Goal: Communication & Community: Answer question/provide support

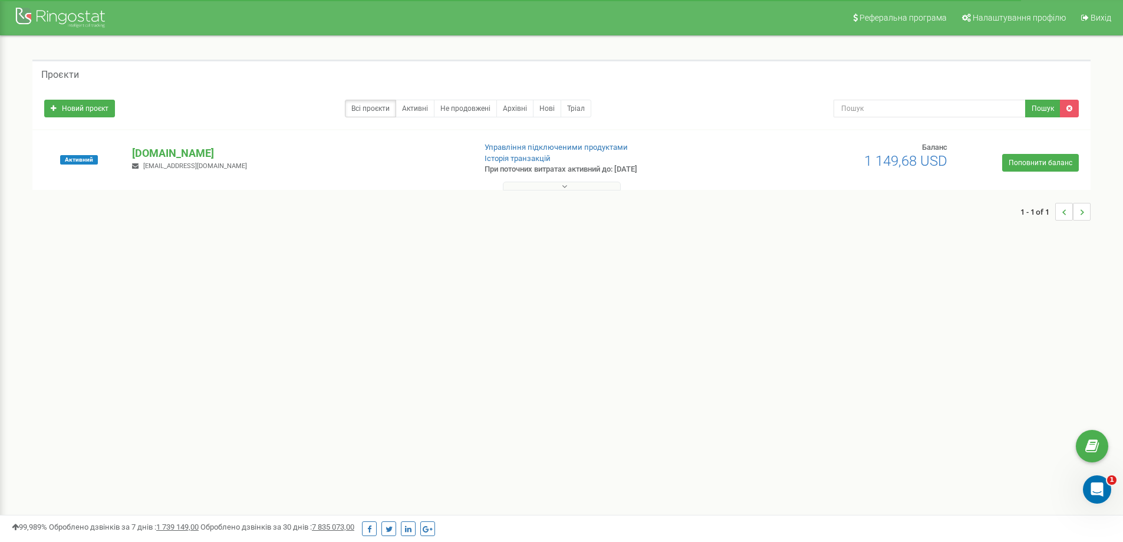
click at [560, 183] on button at bounding box center [562, 185] width 118 height 9
click at [197, 156] on p "[DOMAIN_NAME]" at bounding box center [298, 153] width 333 height 15
click at [195, 156] on p "[DOMAIN_NAME]" at bounding box center [298, 153] width 333 height 15
click at [566, 187] on icon at bounding box center [564, 186] width 5 height 8
click at [558, 186] on button at bounding box center [562, 185] width 118 height 9
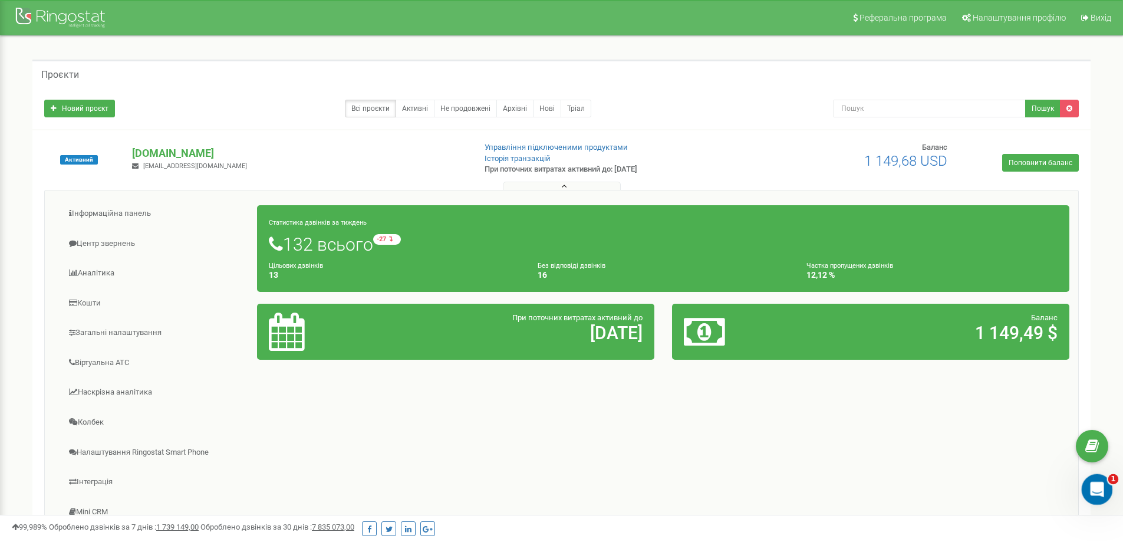
click at [1093, 489] on icon "Відкрити програму для спілкування Intercom" at bounding box center [1095, 487] width 8 height 9
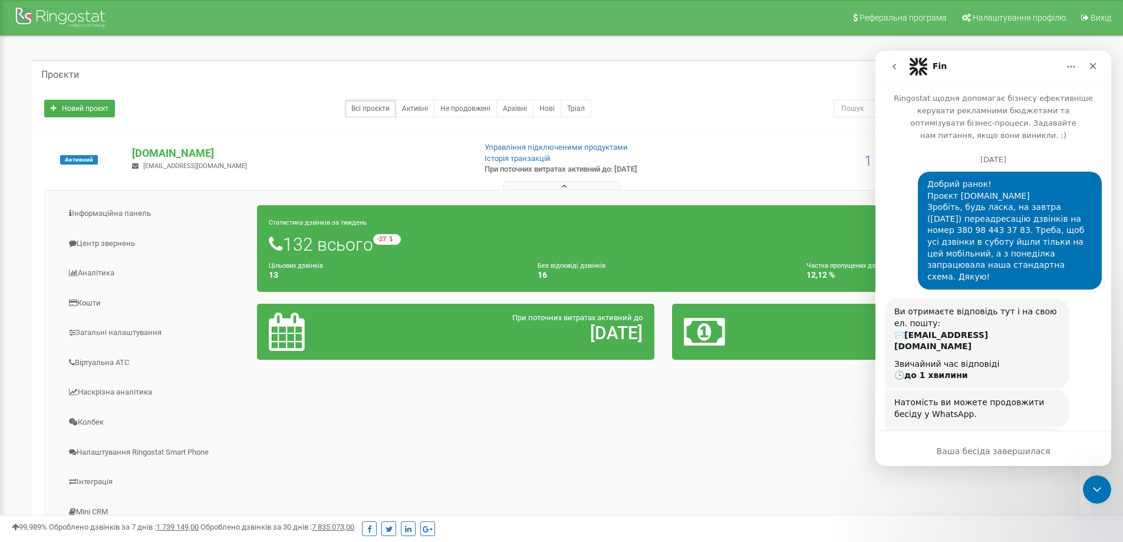
scroll to position [76, 0]
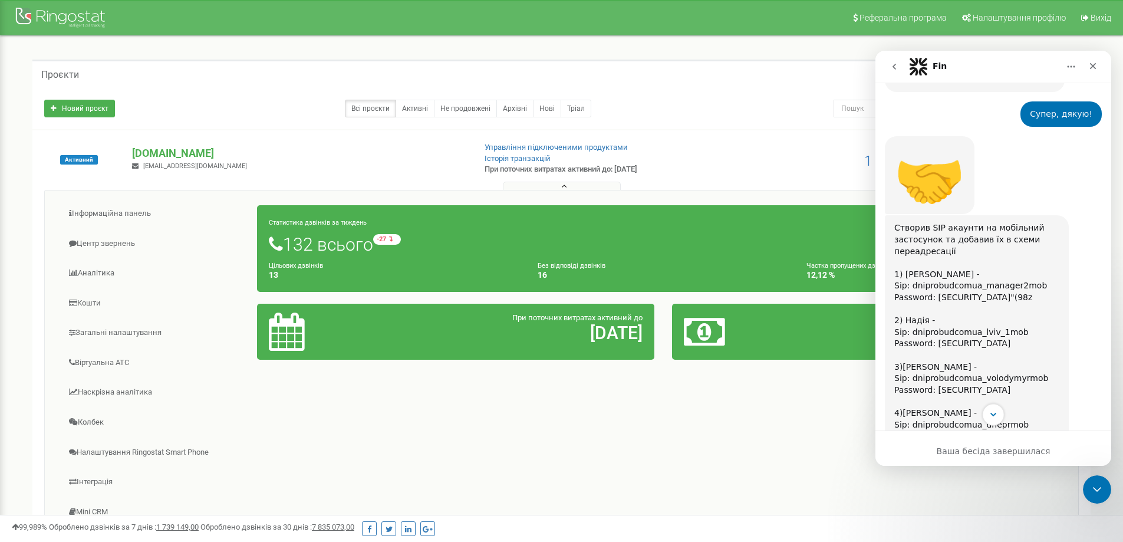
click at [997, 416] on icon "Scroll to bottom" at bounding box center [993, 414] width 11 height 11
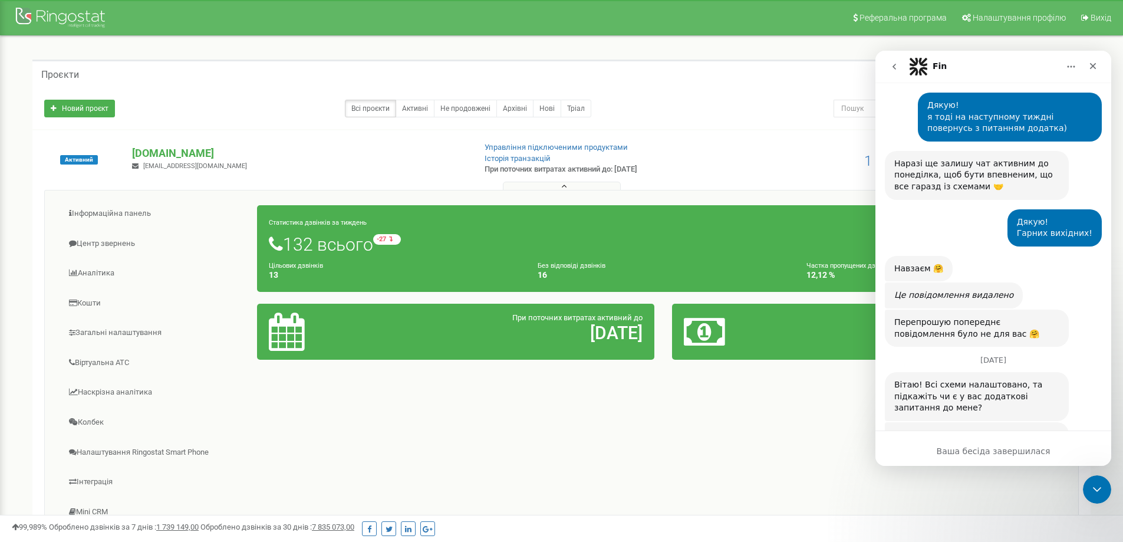
scroll to position [5217, 0]
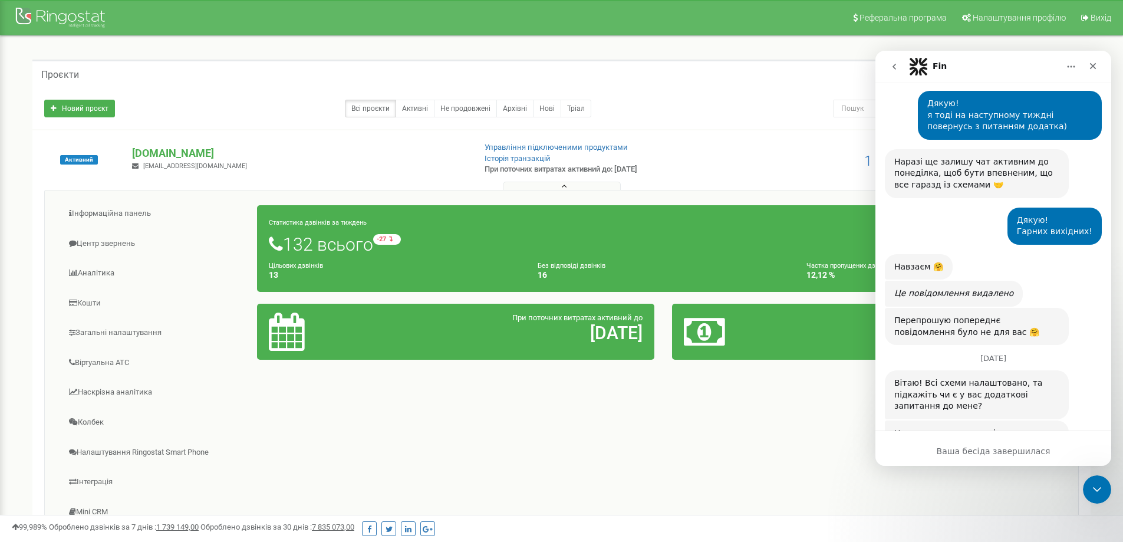
click at [898, 58] on button "go back" at bounding box center [894, 66] width 22 height 22
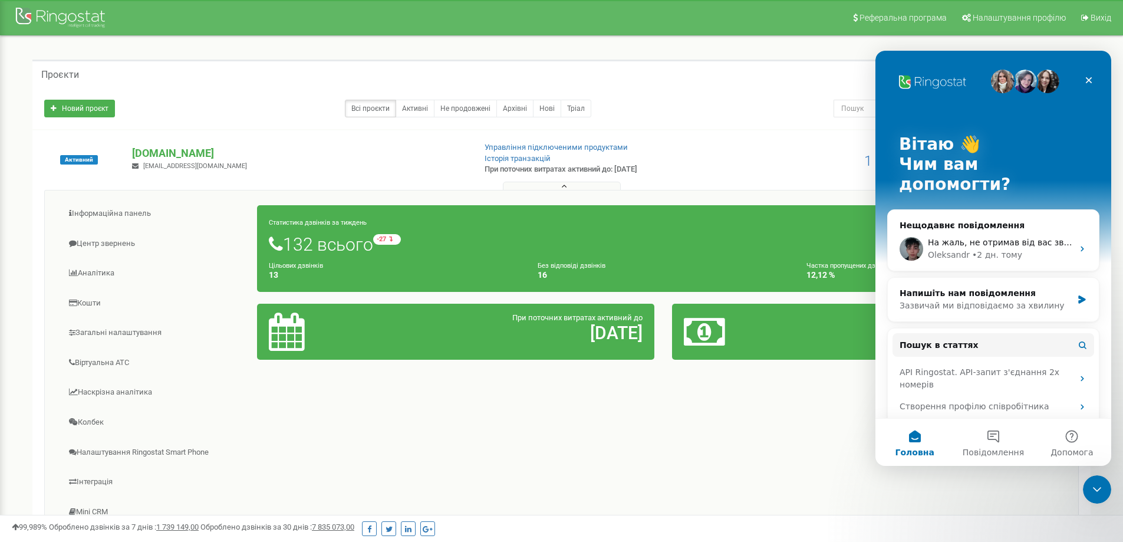
scroll to position [0, 0]
click at [984, 249] on div "• 2 дн. тому" at bounding box center [997, 255] width 50 height 12
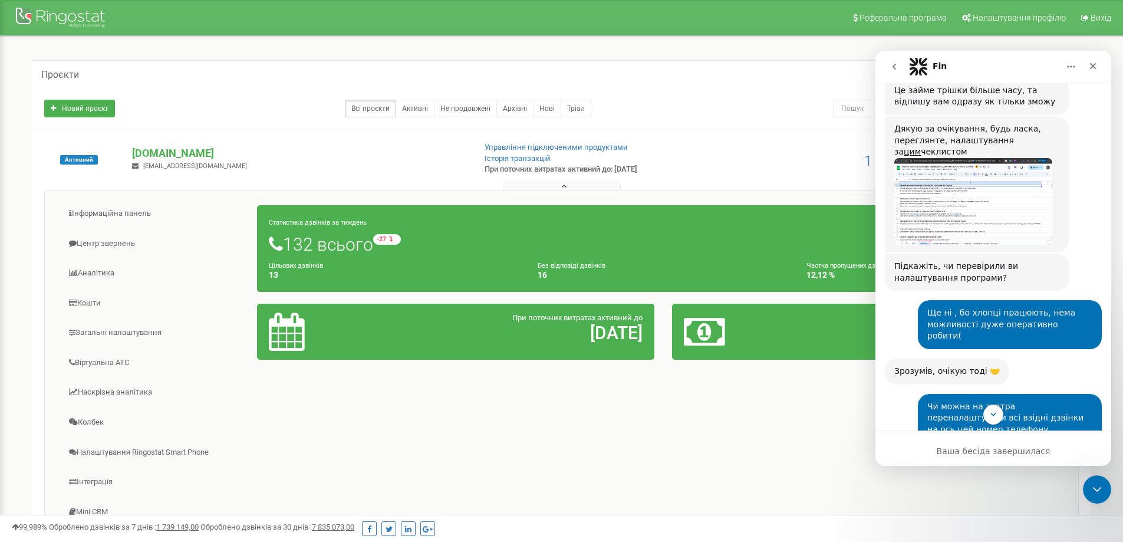
scroll to position [4451, 0]
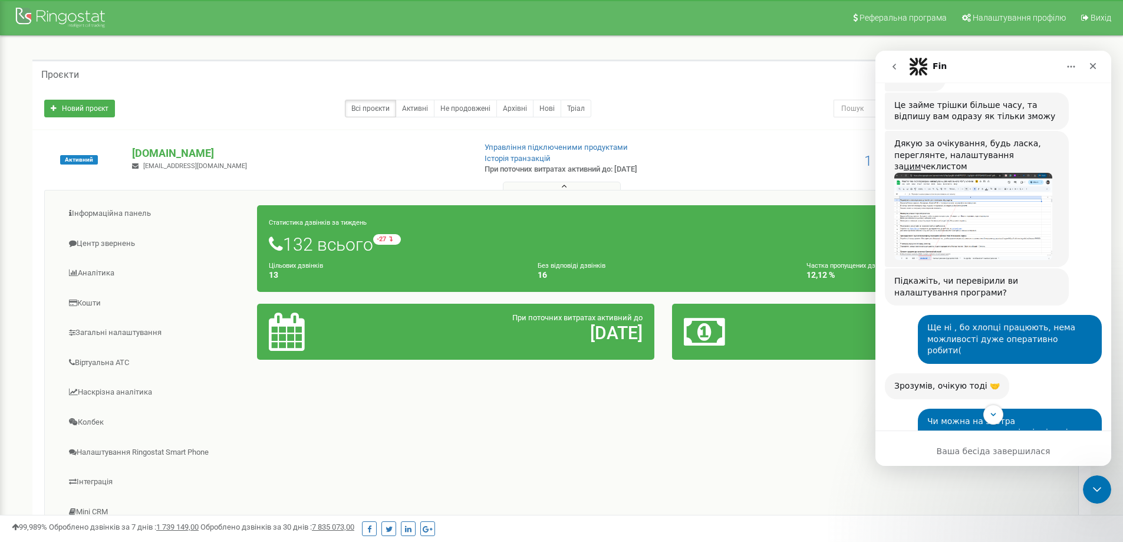
click at [917, 408] on div "Чи можна на завтра переналаштувати всі взідні дзвінки на ось цей номер телефону…" at bounding box center [1009, 453] width 184 height 90
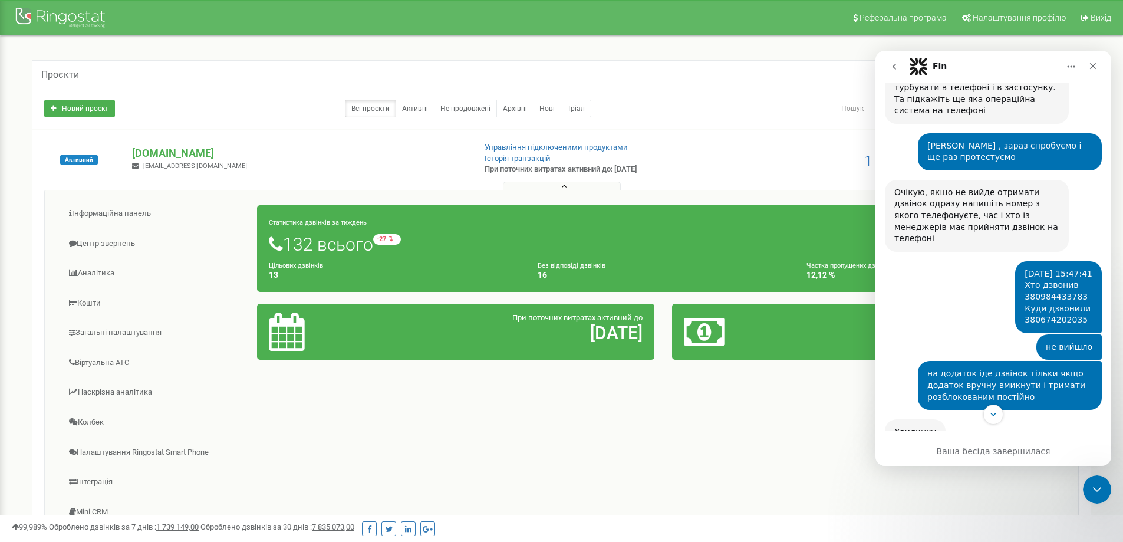
click at [887, 68] on button "go back" at bounding box center [894, 66] width 22 height 22
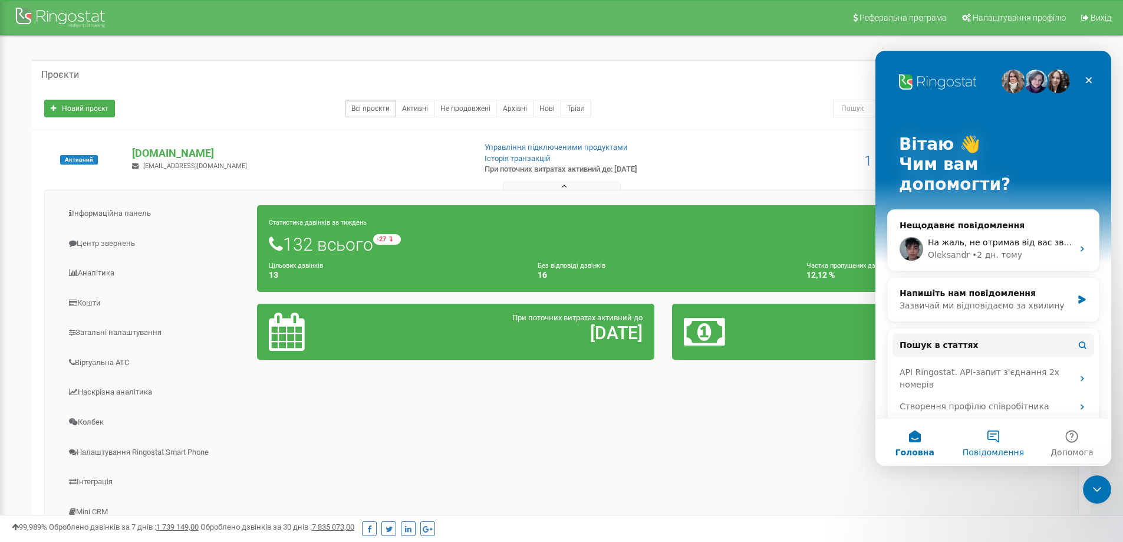
click at [1000, 431] on button "Повідомлення" at bounding box center [992, 441] width 78 height 47
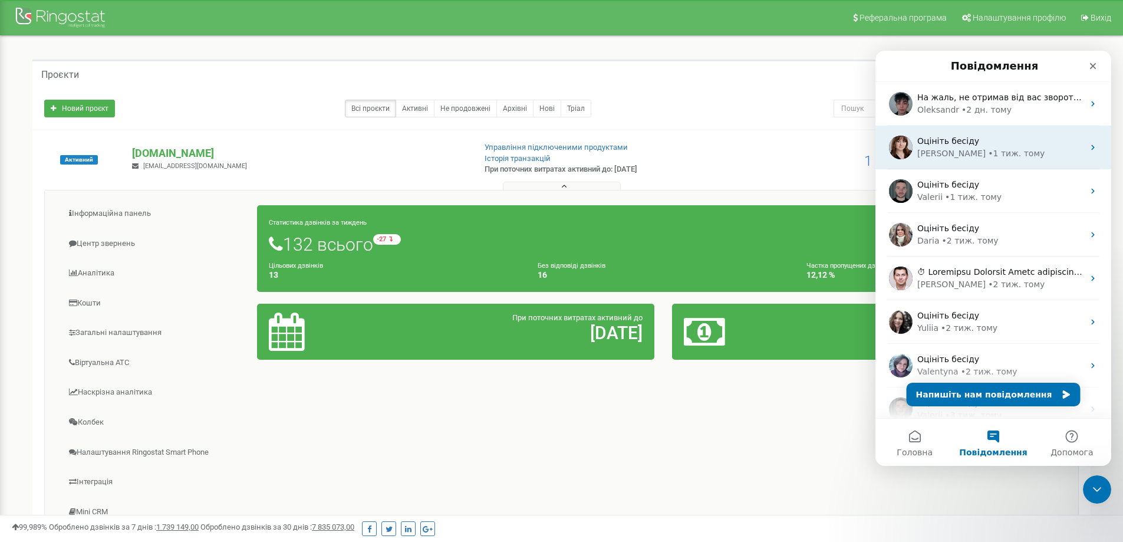
click at [982, 146] on div "Оцініть бесіду" at bounding box center [1000, 141] width 166 height 12
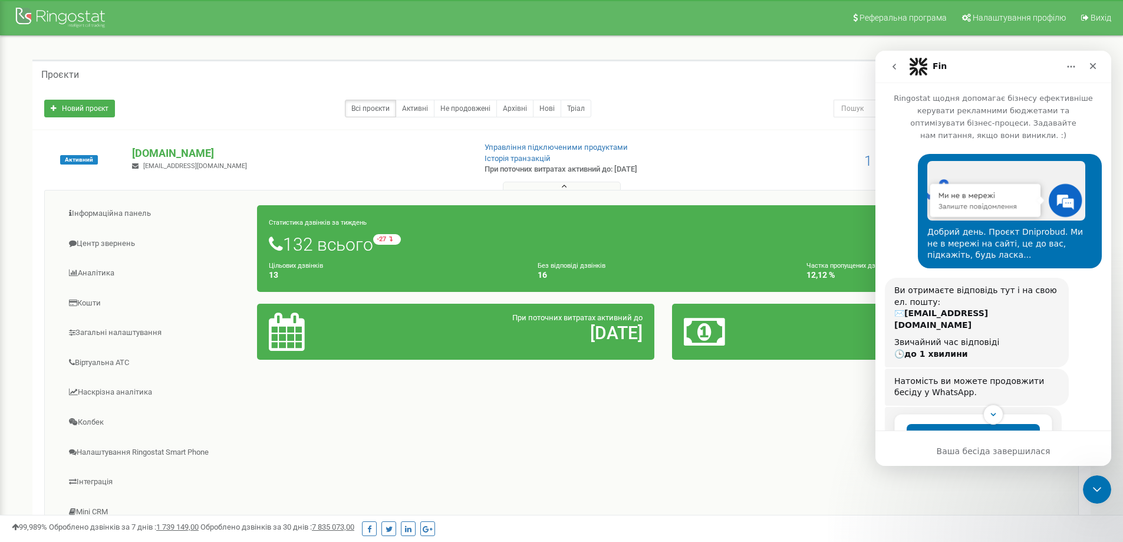
click at [889, 65] on icon "go back" at bounding box center [893, 66] width 9 height 9
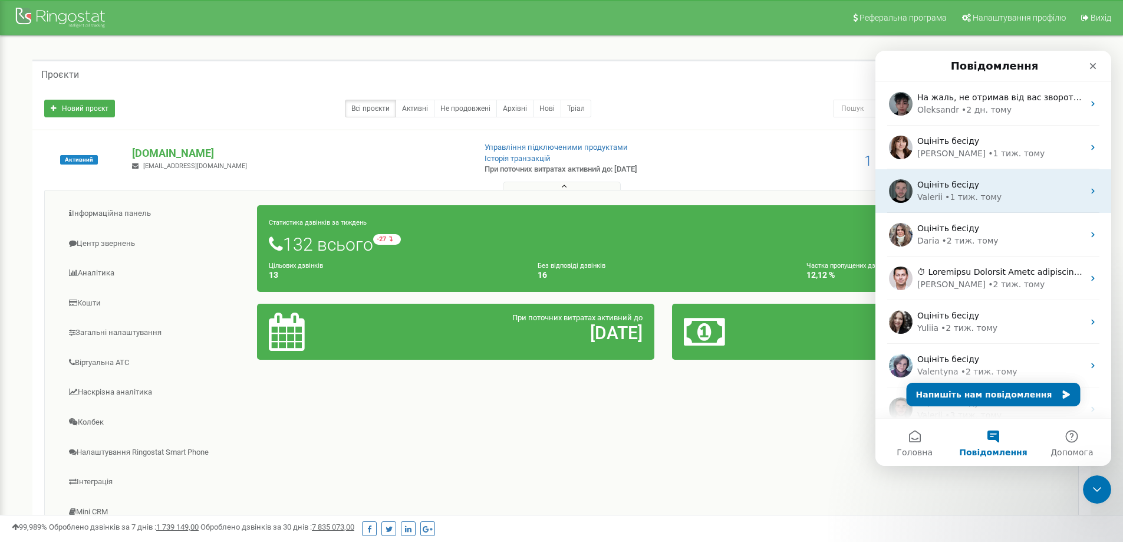
click at [965, 193] on div "• 1 тиж. тому" at bounding box center [973, 197] width 57 height 12
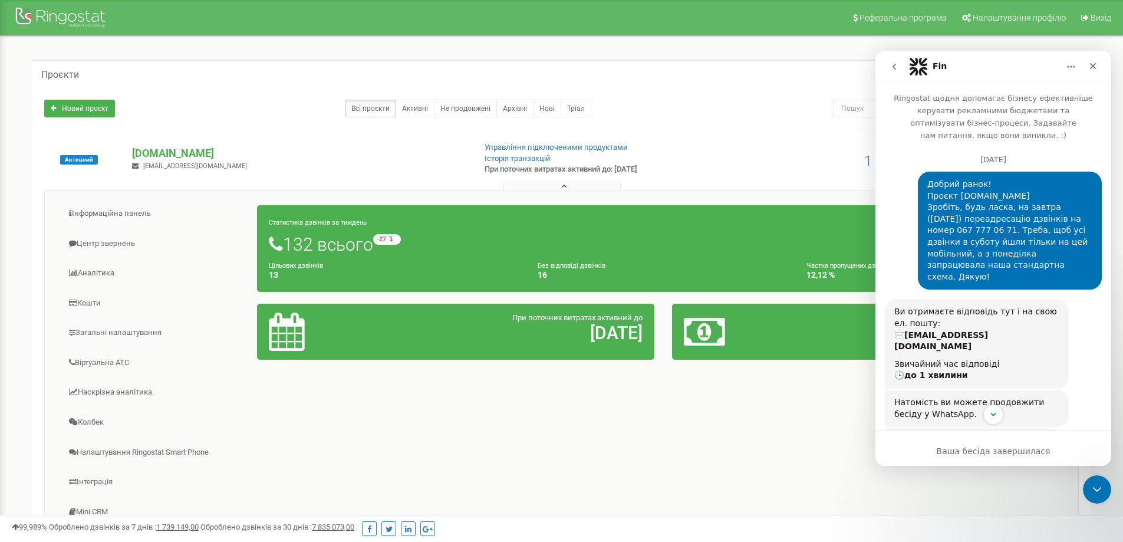
drag, startPoint x: 919, startPoint y: 174, endPoint x: 992, endPoint y: 269, distance: 120.1
click at [992, 269] on div "Добрий ранок! Проєкт [DOMAIN_NAME] Зробіть, будь ласка, на завтра ([DATE]) пере…" at bounding box center [992, 234] width 217 height 127
copy div "Добрий ранок! Проєкт [DOMAIN_NAME] Зробіть, будь ласка, на завтра ([DATE]) пере…"
click at [889, 66] on button "go back" at bounding box center [894, 66] width 22 height 22
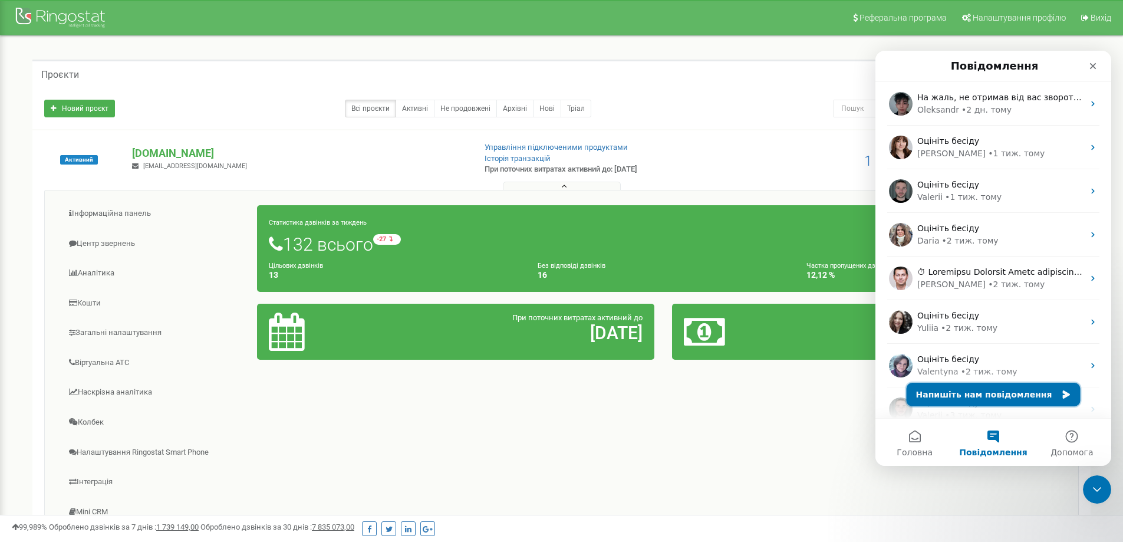
click at [954, 395] on button "Напишіть нам повідомлення" at bounding box center [993, 394] width 174 height 24
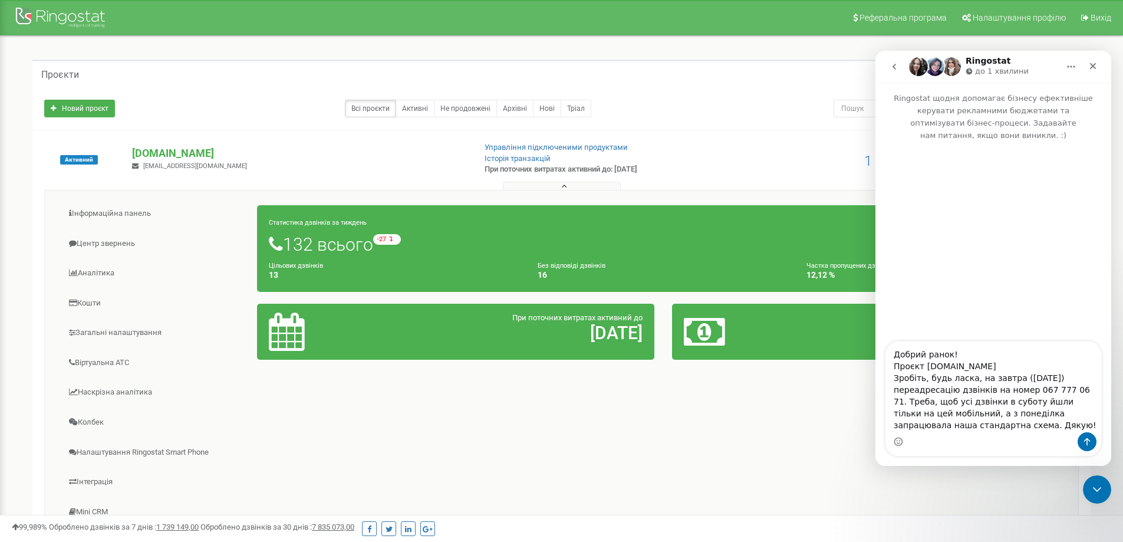
click at [929, 358] on textarea "Добрий ранок! Проєкт [DOMAIN_NAME] Зробіть, будь ласка, на завтра ([DATE]) пере…" at bounding box center [993, 386] width 216 height 91
drag, startPoint x: 1018, startPoint y: 376, endPoint x: 1011, endPoint y: 375, distance: 7.2
click at [1011, 375] on textarea "Добрий день! Проєкт [DOMAIN_NAME] Зробіть, будь ласка, на завтра ([DATE]) переа…" at bounding box center [993, 386] width 216 height 91
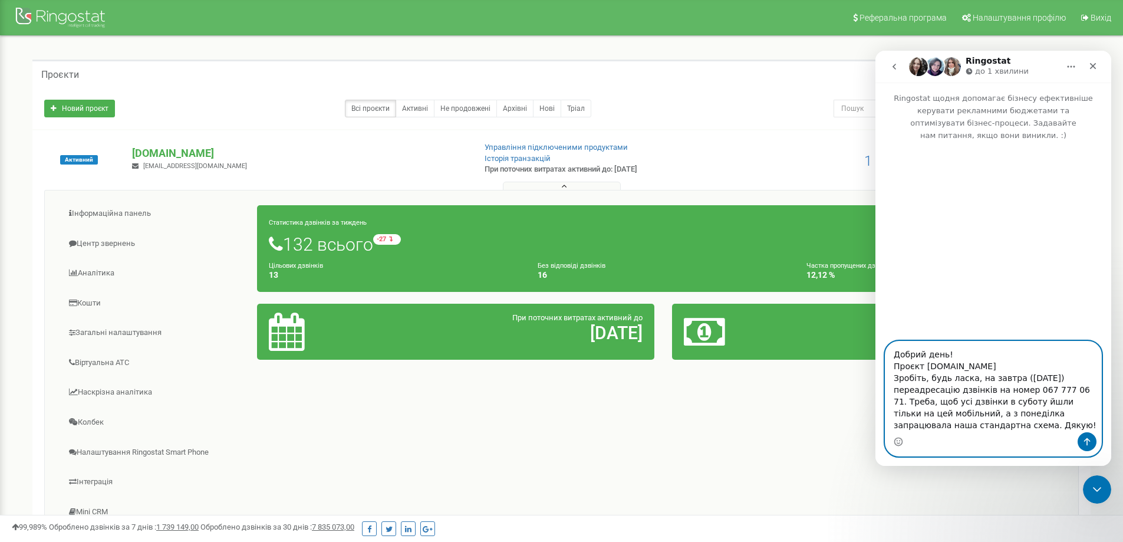
drag, startPoint x: 1025, startPoint y: 389, endPoint x: 1073, endPoint y: 385, distance: 48.0
click at [1073, 385] on textarea "Добрий день! Проєкт [DOMAIN_NAME] Зробіть, будь ласка, на завтра ([DATE]) переа…" at bounding box center [993, 386] width 216 height 91
paste textarea "380964660024"
click at [1027, 391] on textarea "Добрий день! Проєкт [DOMAIN_NAME] Зробіть, будь ласка, на завтра ([DATE]) переа…" at bounding box center [993, 385] width 216 height 93
click at [1032, 390] on textarea "Добрий день! Проєкт [DOMAIN_NAME] Зробіть, будь ласка, на завтра ([DATE]) переа…" at bounding box center [993, 385] width 216 height 93
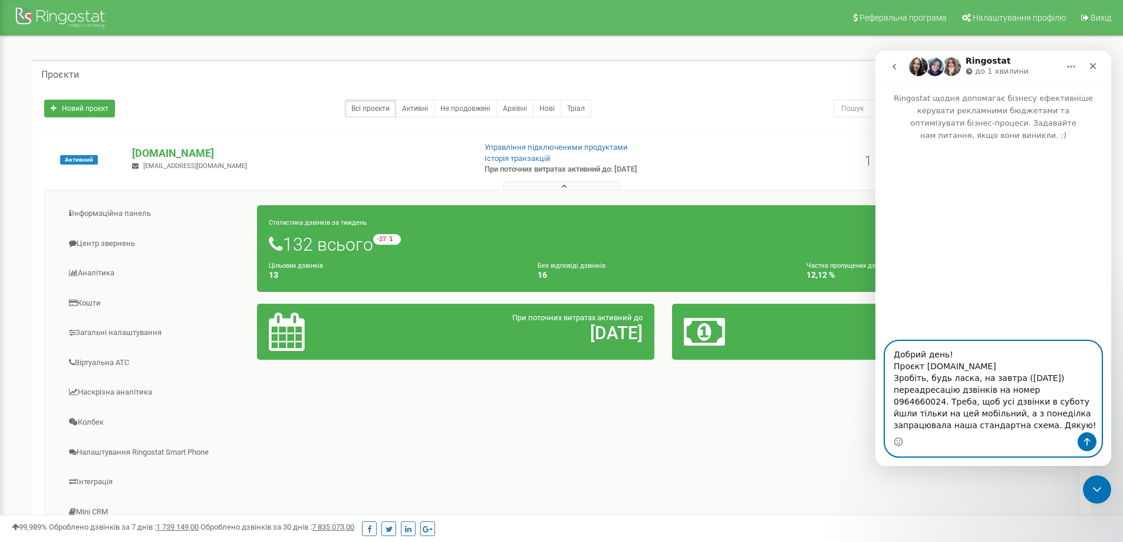
click at [1036, 389] on textarea "Добрий день! Проєкт [DOMAIN_NAME] Зробіть, будь ласка, на завтра ([DATE]) переа…" at bounding box center [993, 386] width 216 height 91
click at [1051, 389] on textarea "Добрий день! Проєкт [DOMAIN_NAME] Зробіть, будь ласка, на завтра ([DATE]) переа…" at bounding box center [993, 386] width 216 height 91
click at [1064, 389] on textarea "Добрий день! Проєкт [DOMAIN_NAME] Зробіть, будь ласка, на завтра ([DATE]) переа…" at bounding box center [993, 386] width 216 height 91
click at [1013, 428] on textarea "Добрий день! Проєкт [DOMAIN_NAME] Зробіть, будь ласка, на завтра ([DATE]) переа…" at bounding box center [993, 386] width 216 height 91
drag, startPoint x: 951, startPoint y: 414, endPoint x: 988, endPoint y: 416, distance: 36.6
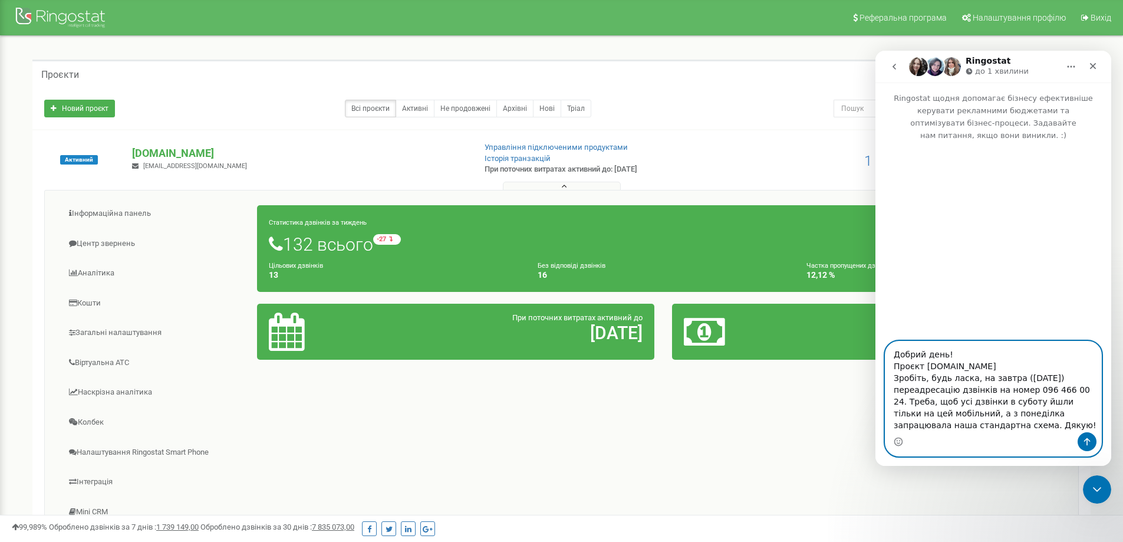
click at [988, 416] on textarea "Добрий день! Проєкт [DOMAIN_NAME] Зробіть, будь ласка, на завтра ([DATE]) переа…" at bounding box center [993, 386] width 216 height 91
click at [979, 428] on textarea "Добрий день! Проєкт [DOMAIN_NAME] Зробіть, будь ласка, на завтра ([DATE]) переа…" at bounding box center [993, 386] width 216 height 91
type textarea "Добрий день! Проєкт [DOMAIN_NAME] Зробіть, будь ласка, на завтра ([DATE]) переа…"
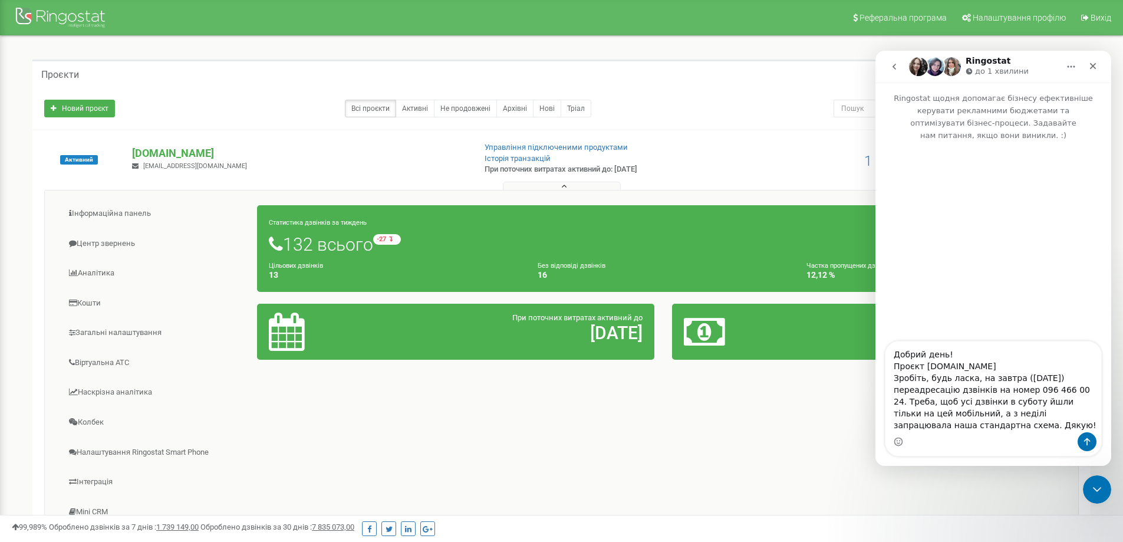
click at [1077, 444] on div "Месенджер Intercom" at bounding box center [993, 441] width 216 height 19
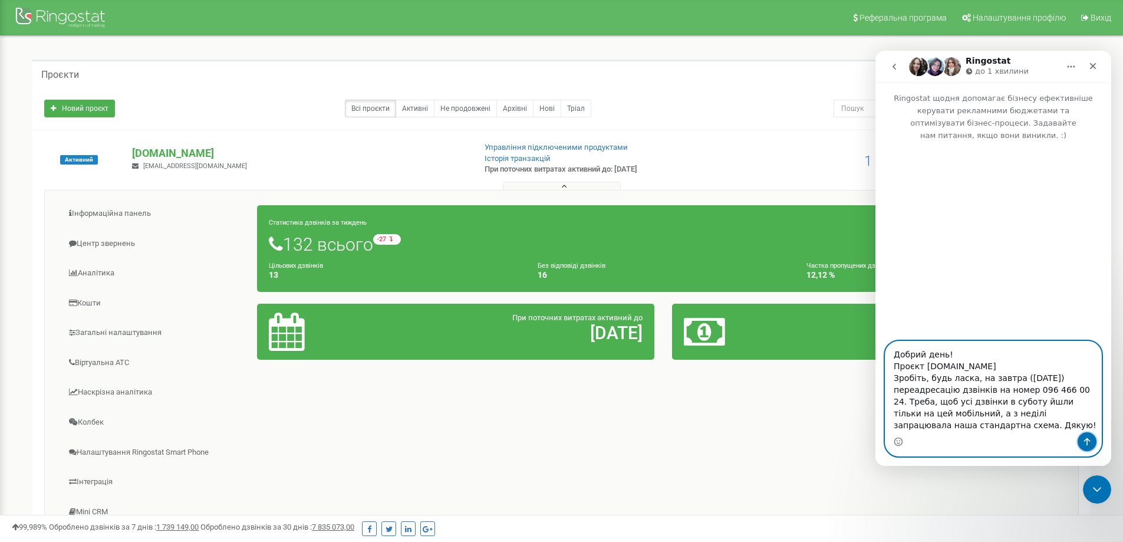
click at [1082, 443] on icon "Надіслати повідомлення…" at bounding box center [1086, 441] width 9 height 9
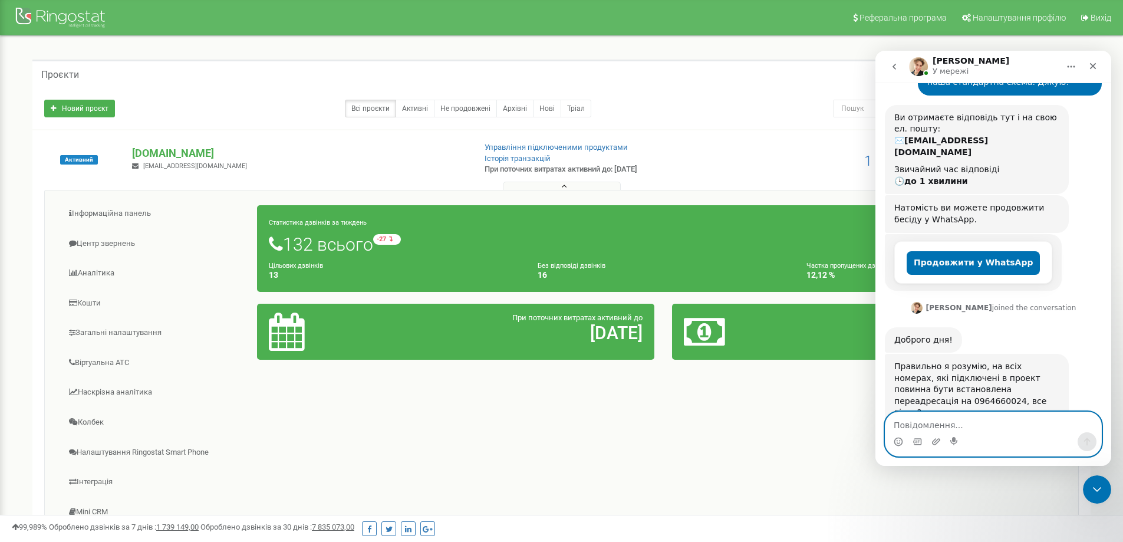
scroll to position [170, 0]
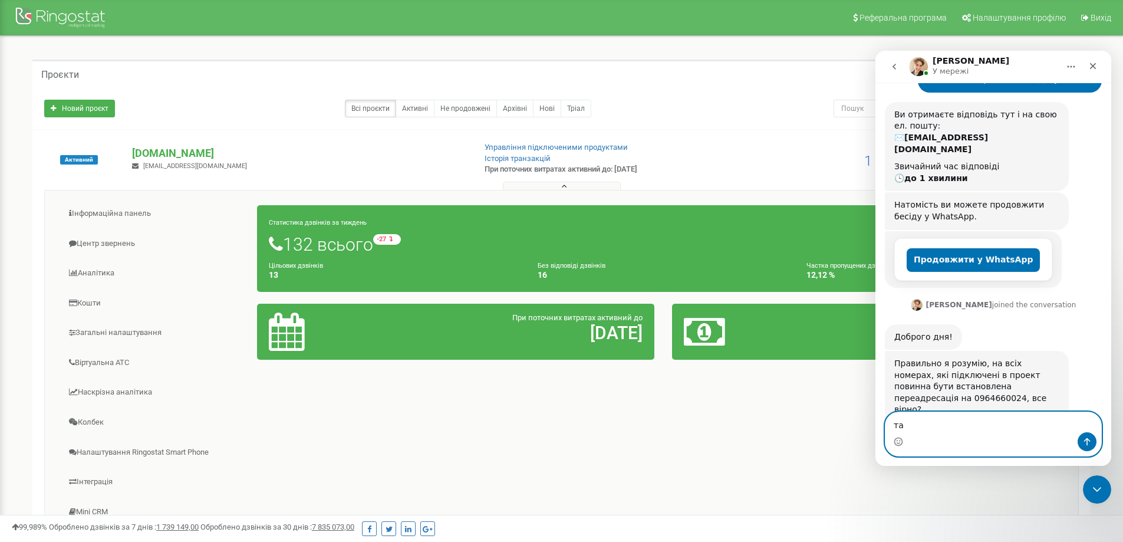
type textarea "так"
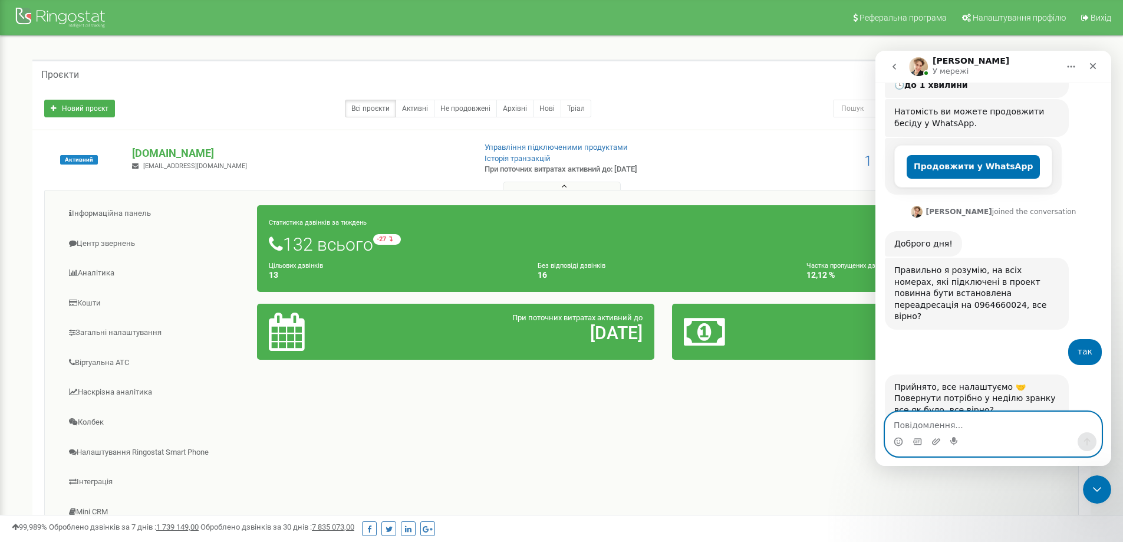
scroll to position [263, 0]
type textarea "так, вірно"
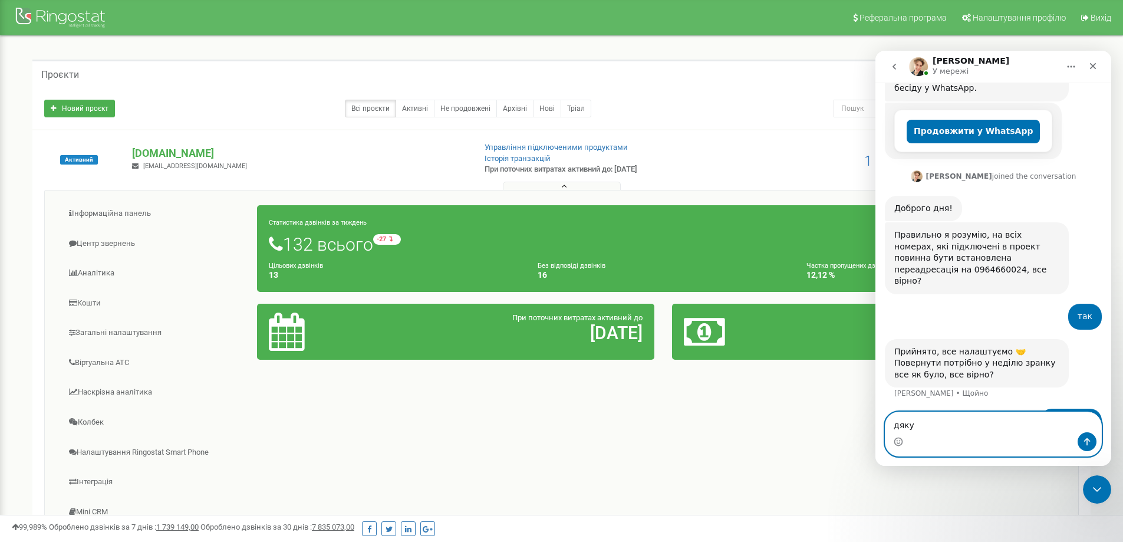
type textarea "дякую"
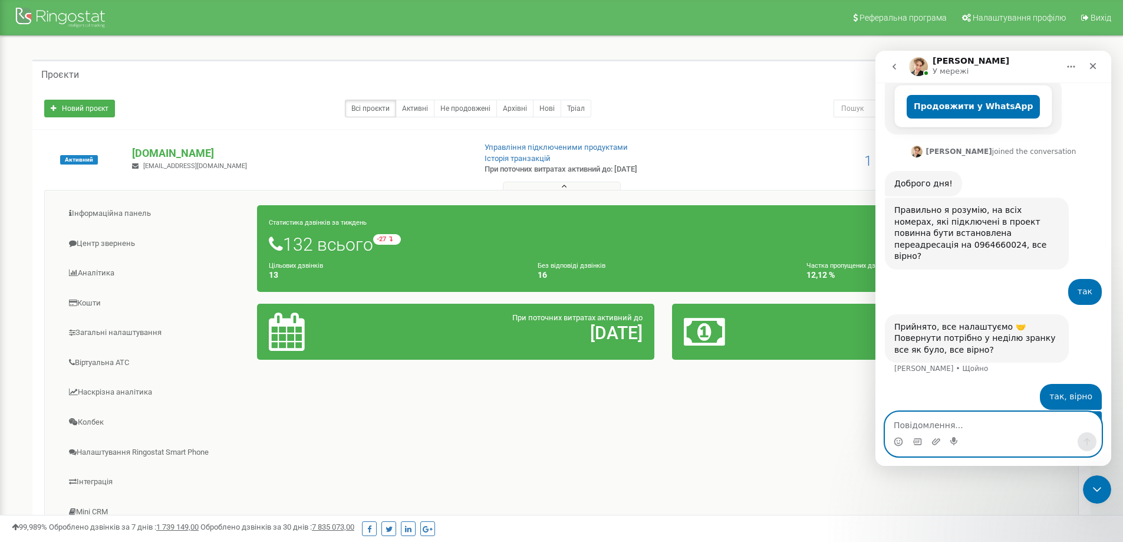
scroll to position [325, 0]
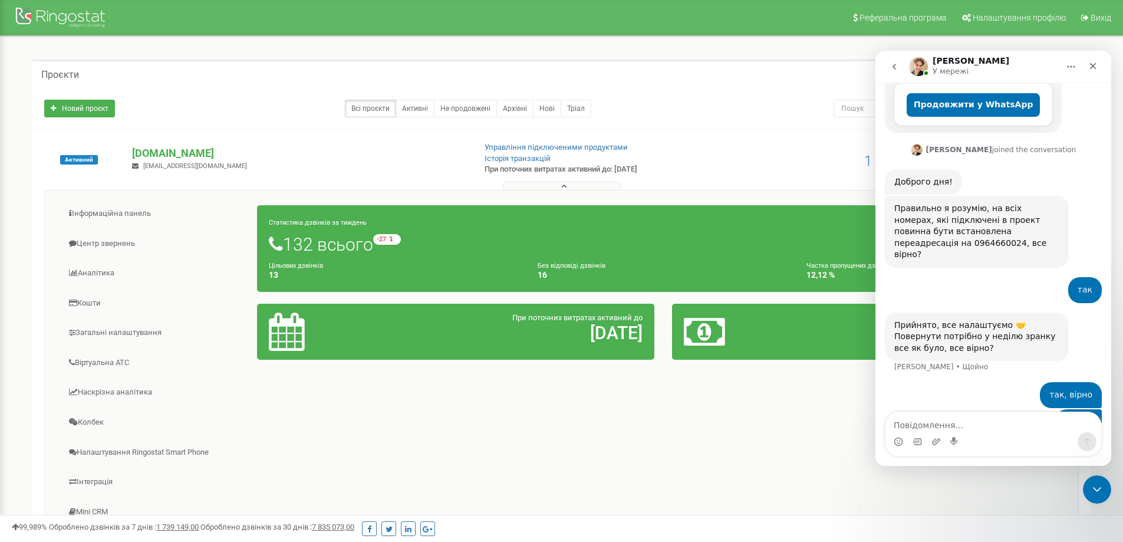
click at [916, 69] on img "Месенджер Intercom" at bounding box center [918, 66] width 19 height 19
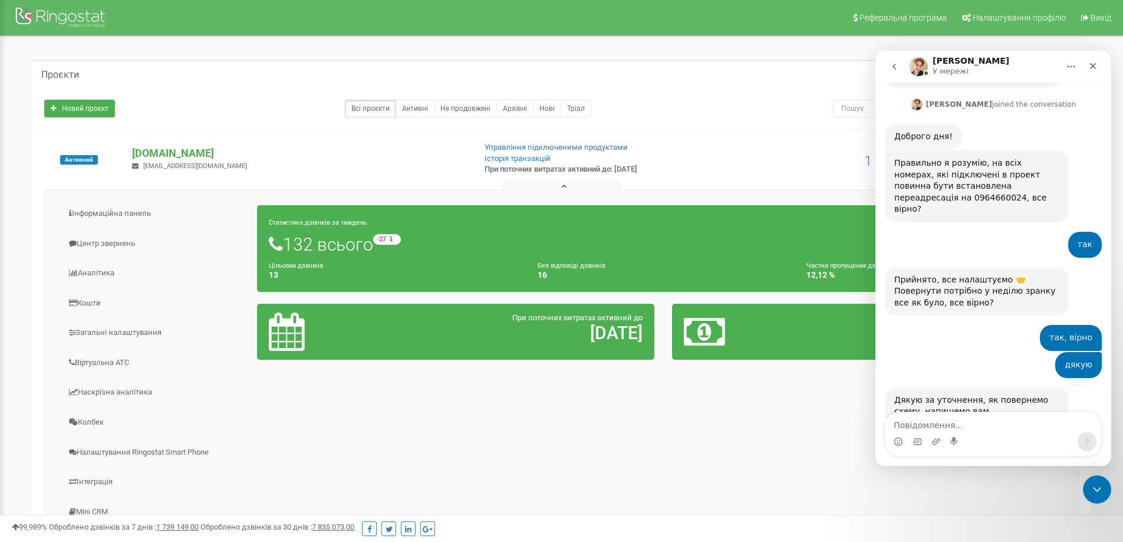
scroll to position [371, 0]
click at [1093, 70] on icon "Закрити" at bounding box center [1092, 65] width 9 height 9
